Goal: Information Seeking & Learning: Check status

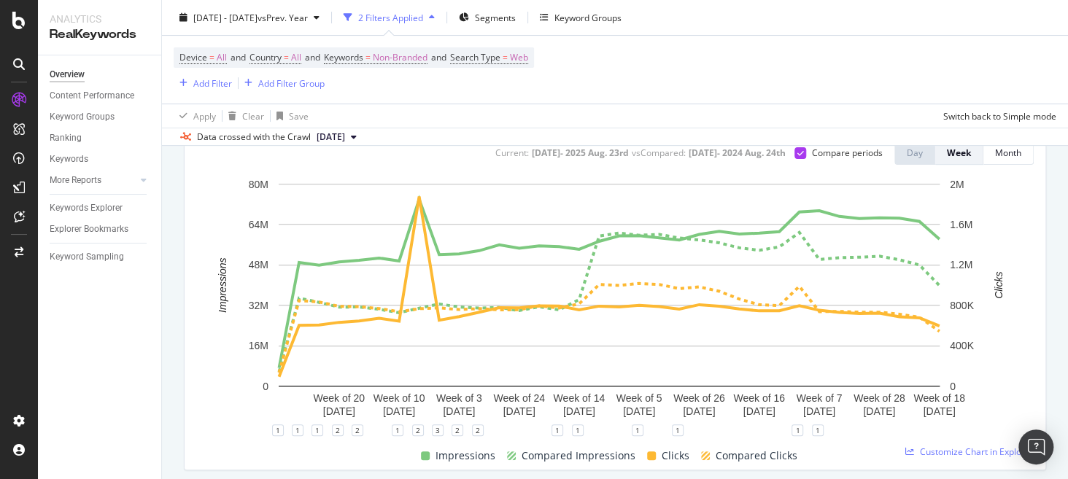
scroll to position [182, 0]
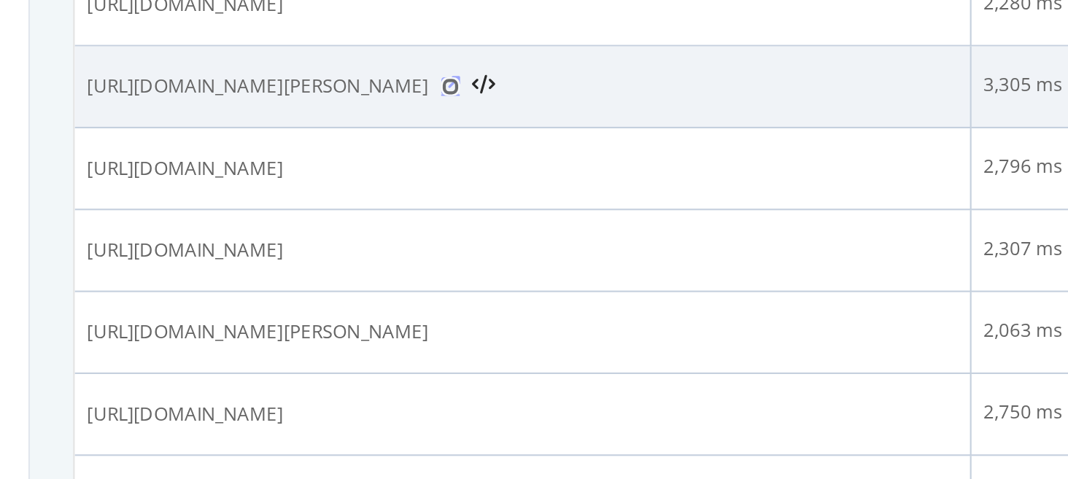
click at [365, 148] on icon at bounding box center [360, 143] width 9 height 9
